Goal: Transaction & Acquisition: Purchase product/service

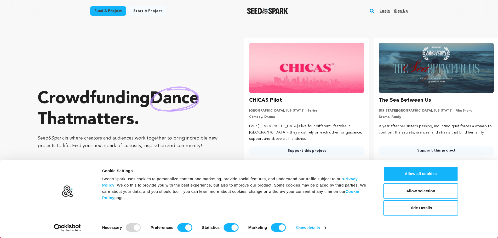
click at [109, 11] on link "Fund a project" at bounding box center [108, 10] width 36 height 9
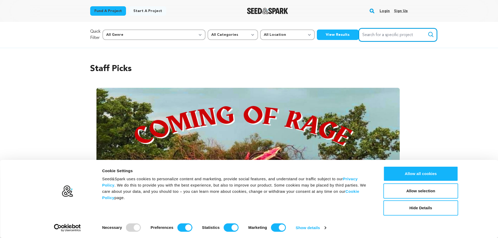
click at [359, 35] on input "Search for a specific project" at bounding box center [397, 34] width 78 height 13
type input "doodling"
click at [427, 31] on button "Search" at bounding box center [430, 34] width 6 height 6
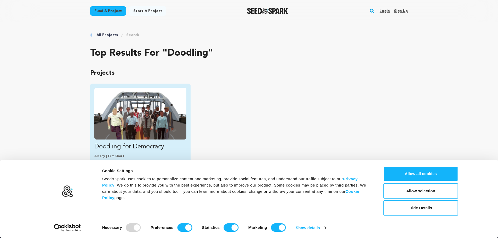
click at [137, 104] on img "Fund Doodling for Democracy" at bounding box center [140, 114] width 92 height 52
